Goal: Information Seeking & Learning: Learn about a topic

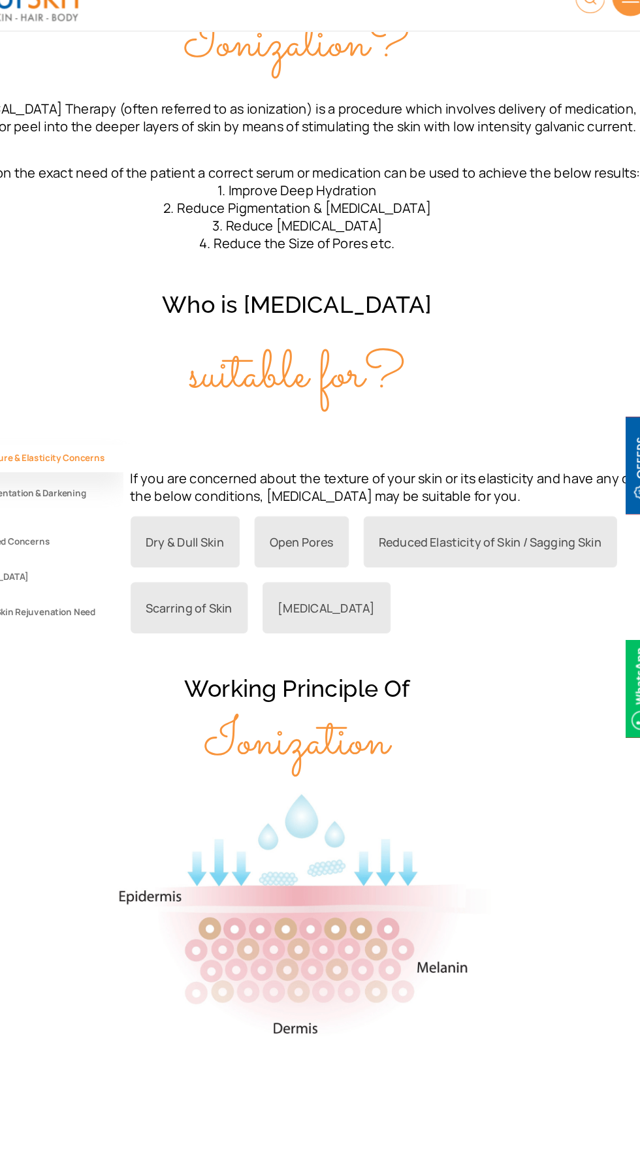
scroll to position [771, 0]
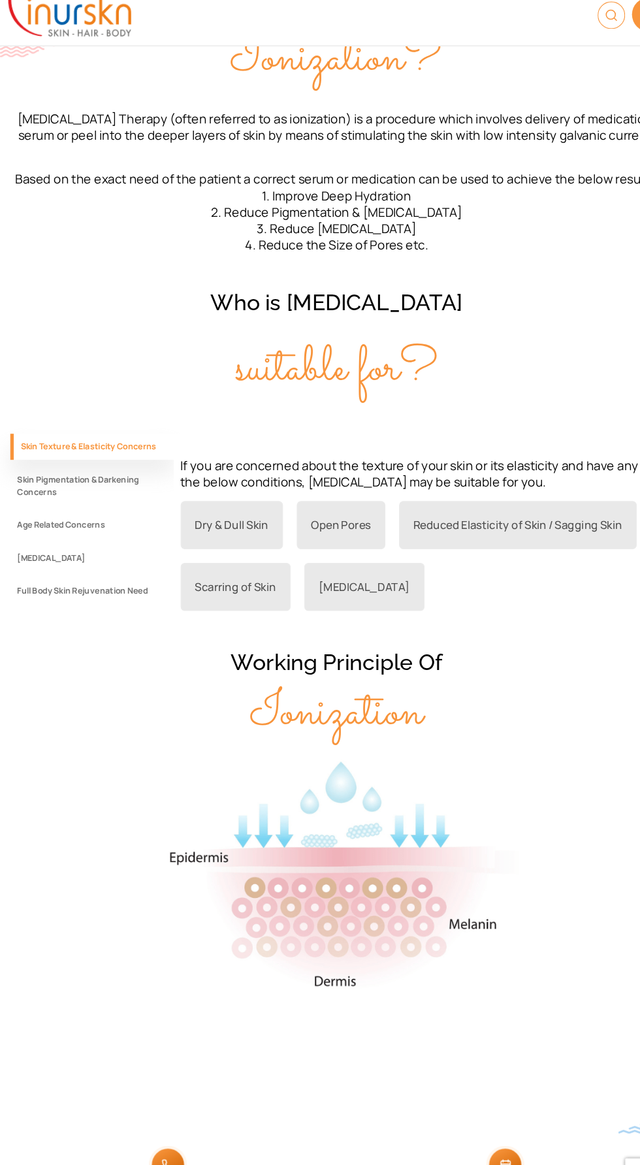
click at [61, 496] on button "Skin Pigmentation & Darkening Concerns" at bounding box center [87, 477] width 155 height 37
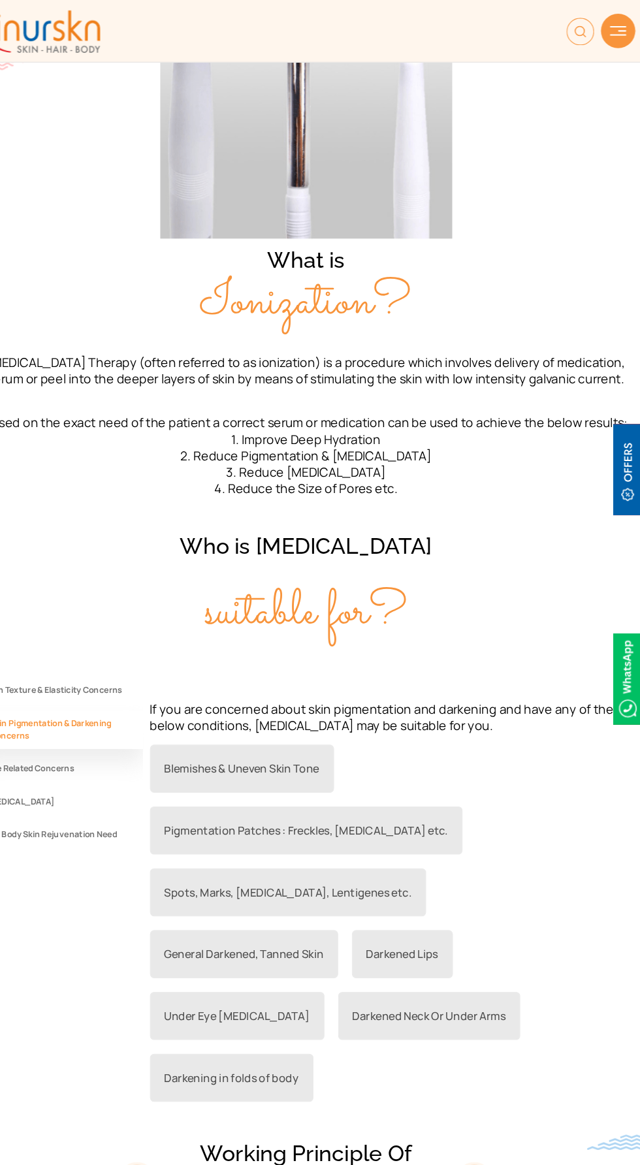
scroll to position [0, 0]
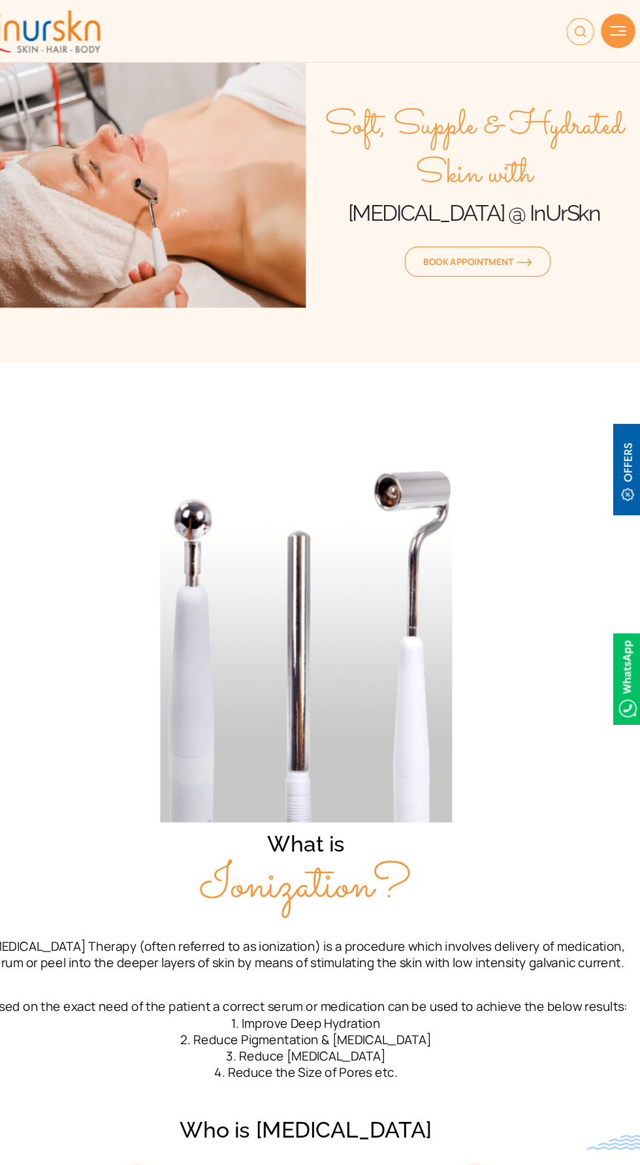
click at [631, 40] on div "About Us Concerns Procedures Contact Us Book Appointment" at bounding box center [320, 29] width 640 height 48
click at [611, 25] on img at bounding box center [617, 29] width 16 height 9
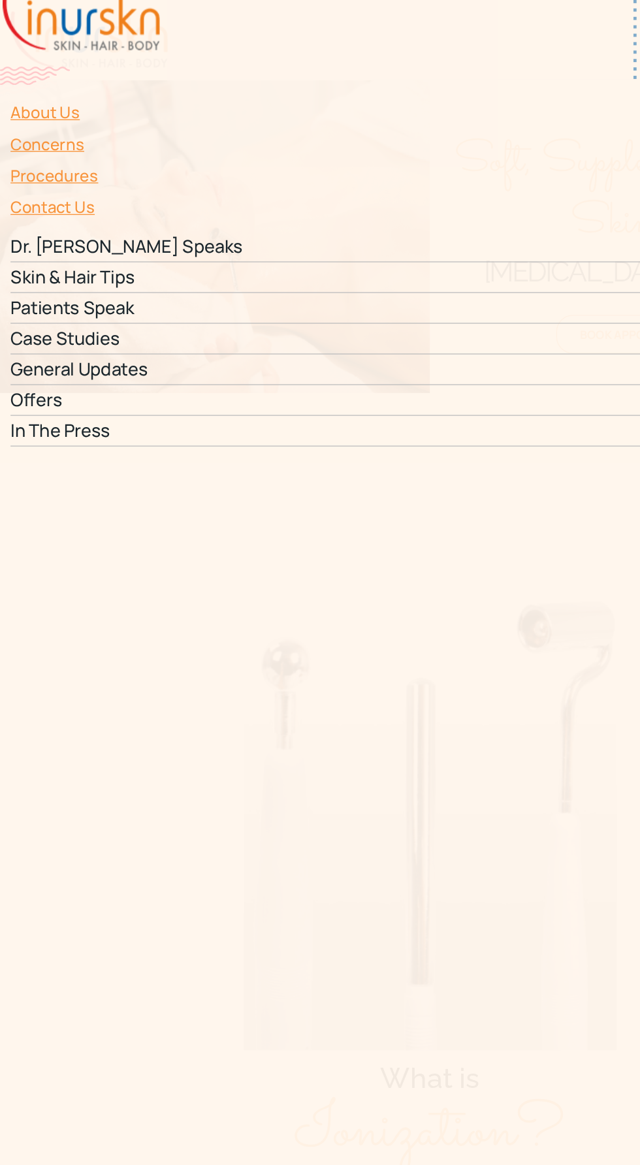
click at [79, 119] on link "Procedures" at bounding box center [320, 131] width 624 height 24
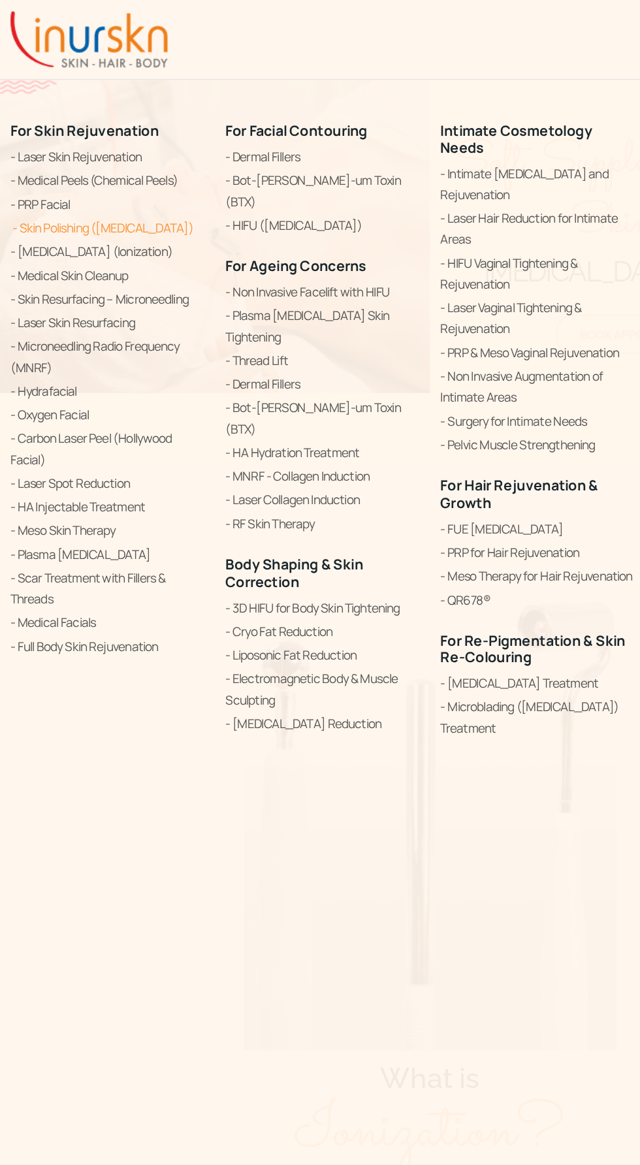
click at [135, 164] on link "Skin Polishing ([MEDICAL_DATA])" at bounding box center [80, 170] width 144 height 16
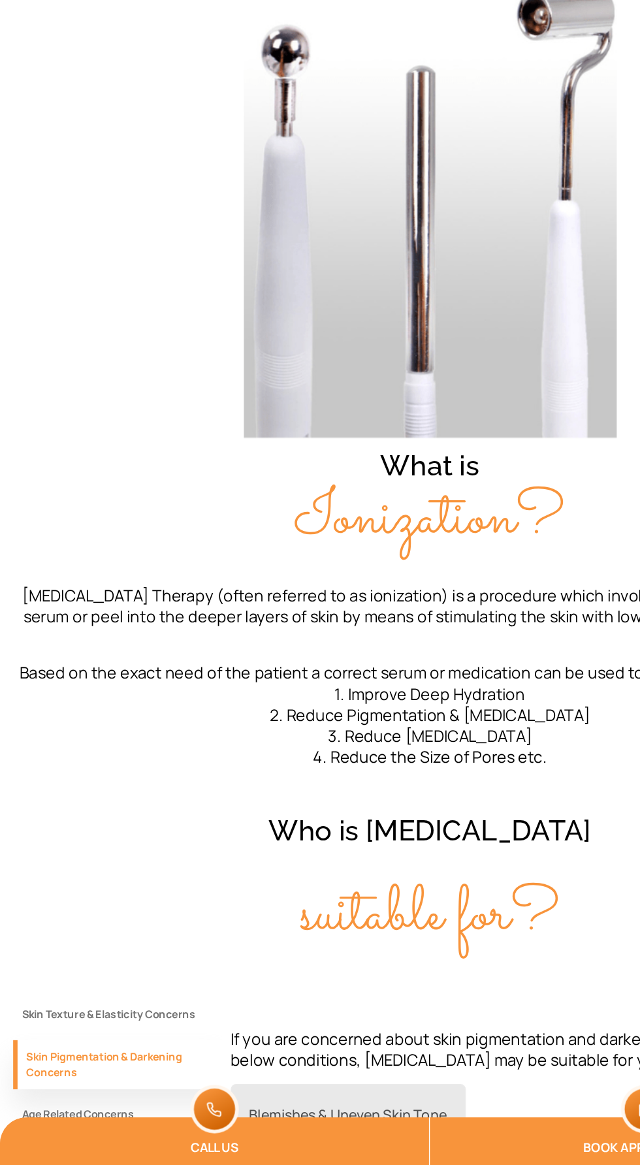
scroll to position [163, 0]
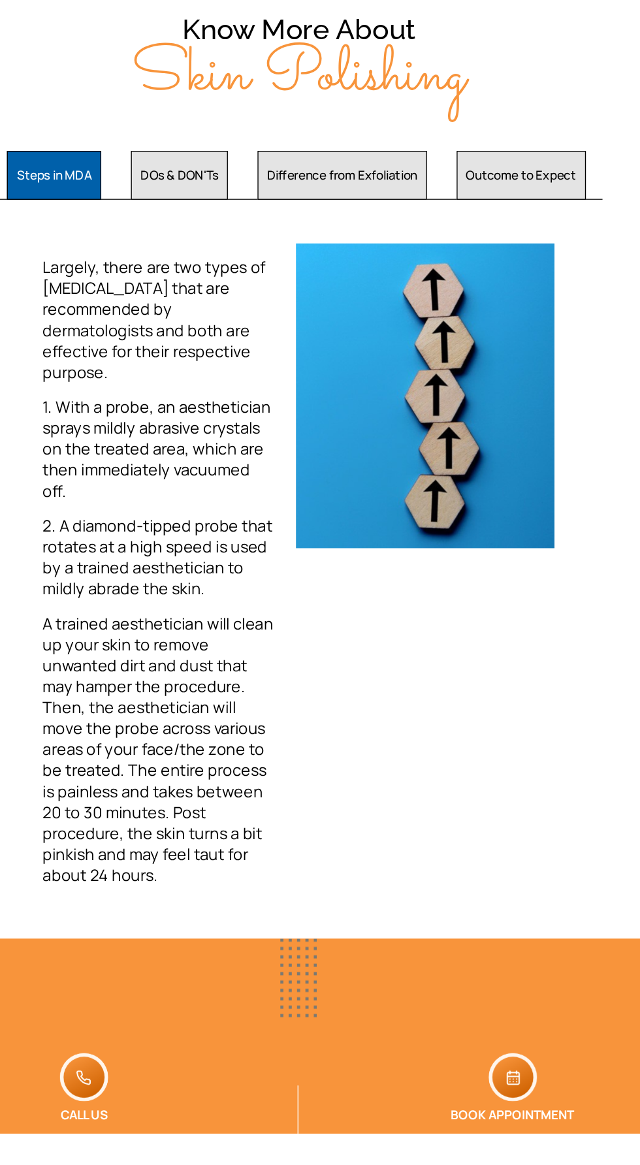
scroll to position [1883, 0]
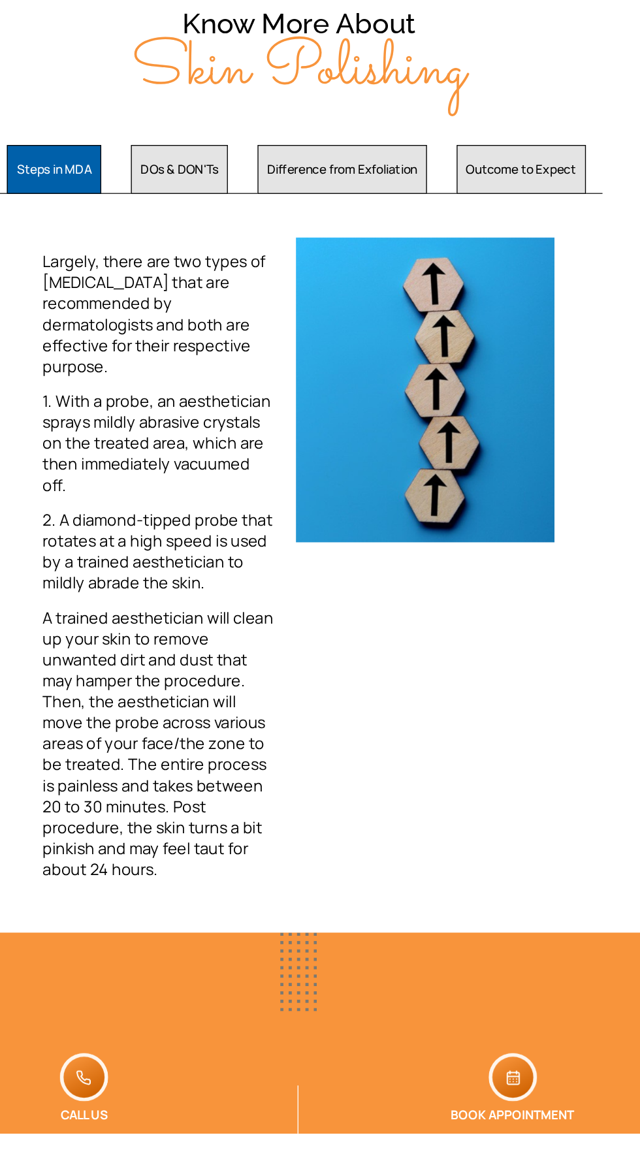
click at [375, 462] on button "Difference from Exfoliation" at bounding box center [352, 444] width 127 height 37
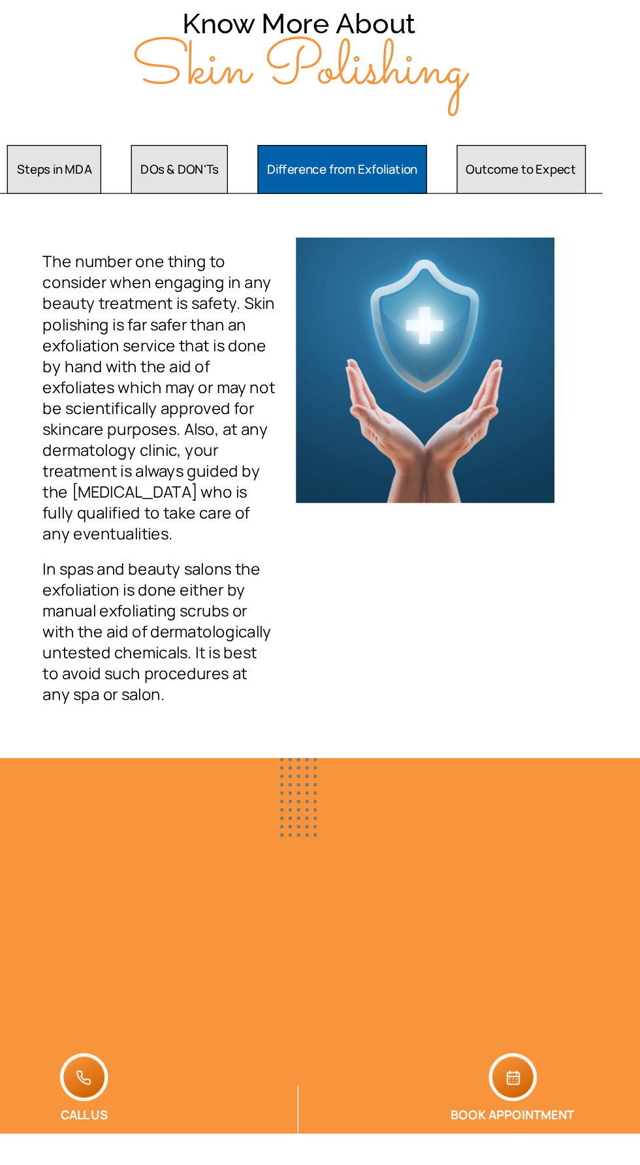
click at [249, 462] on button "DOs & DON'Ts" at bounding box center [231, 444] width 72 height 37
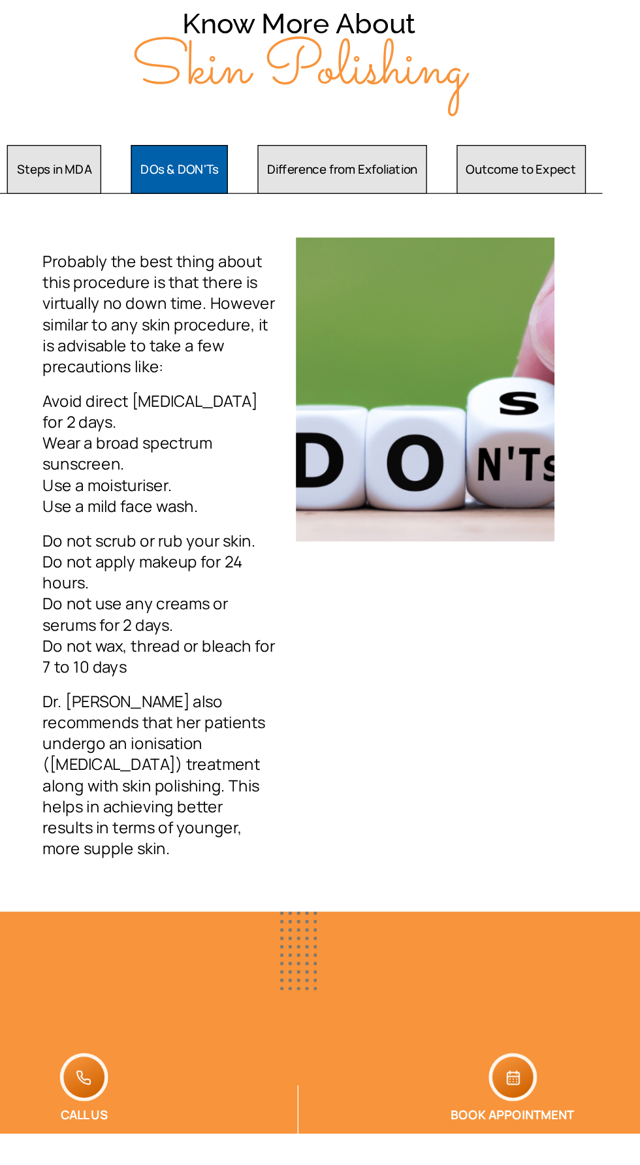
click at [389, 462] on button "Difference from Exfoliation" at bounding box center [352, 444] width 127 height 37
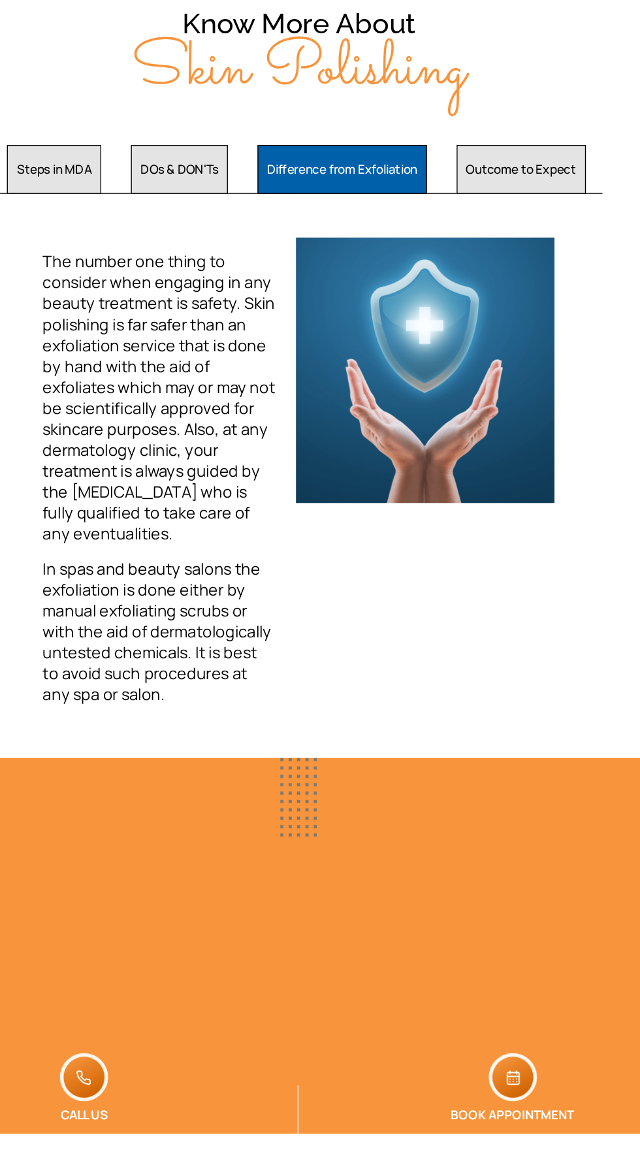
click at [509, 462] on button "Outcome to Expect" at bounding box center [486, 444] width 97 height 37
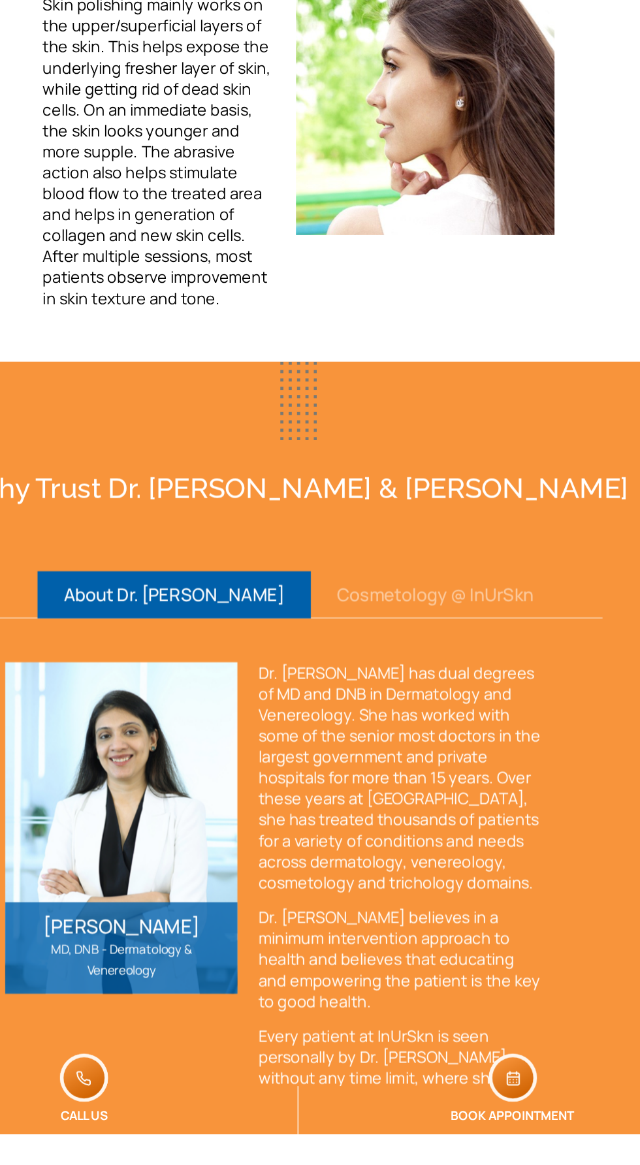
scroll to position [2075, 0]
